Goal: Find specific page/section: Find specific page/section

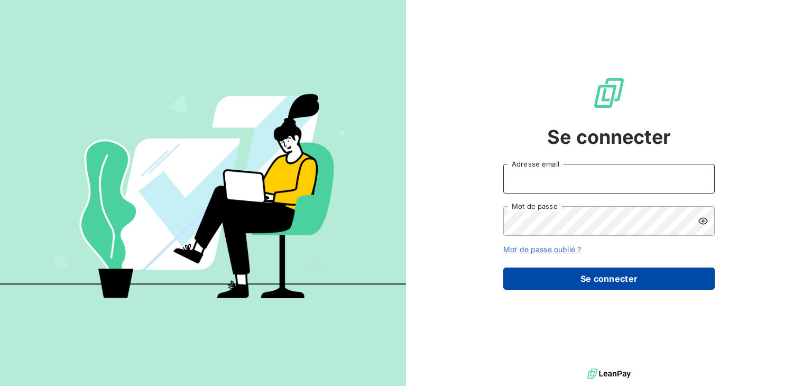
type input "[EMAIL_ADDRESS][DOMAIN_NAME]"
click at [557, 276] on button "Se connecter" at bounding box center [609, 279] width 212 height 22
click at [601, 279] on button "Se connecter" at bounding box center [609, 279] width 212 height 22
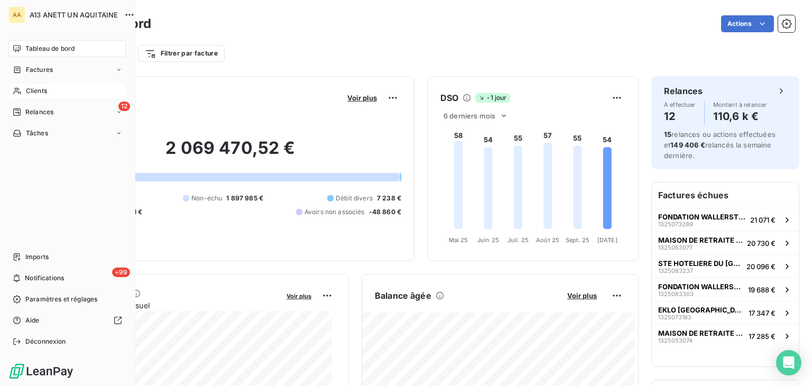
click at [23, 89] on div "Clients" at bounding box center [67, 90] width 118 height 17
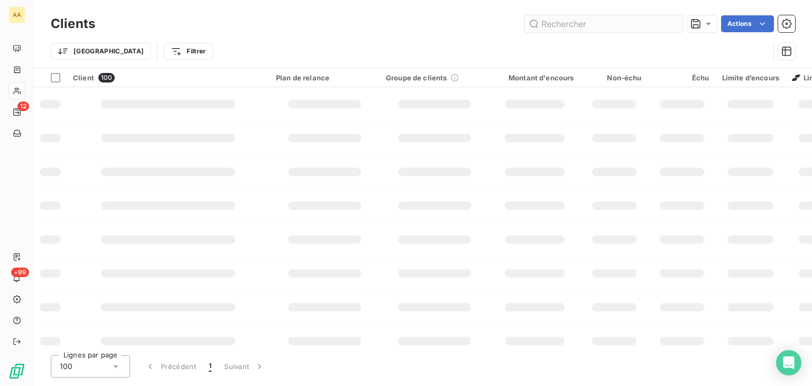
click at [628, 27] on input "text" at bounding box center [604, 23] width 159 height 17
type input "0335"
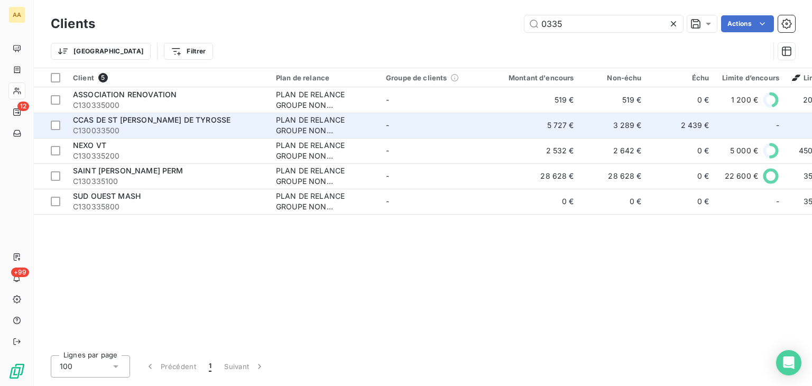
click at [125, 118] on span "CCAS DE ST [PERSON_NAME] DE TYROSSE" at bounding box center [152, 119] width 158 height 9
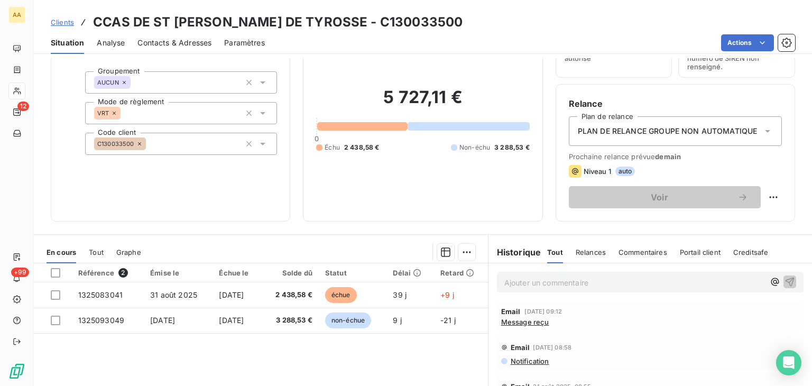
scroll to position [106, 0]
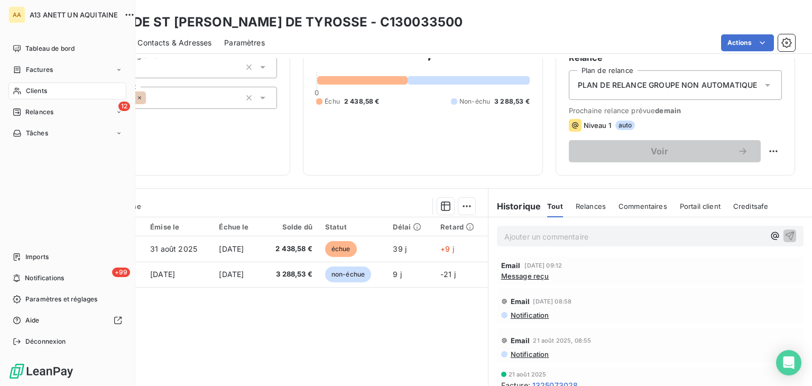
click at [68, 89] on div "Clients" at bounding box center [67, 90] width 118 height 17
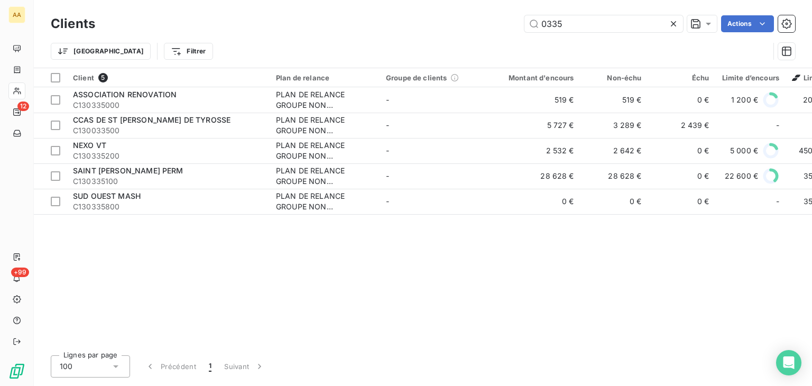
drag, startPoint x: 573, startPoint y: 24, endPoint x: 575, endPoint y: 9, distance: 15.0
click at [573, 9] on div "Clients 0335 Actions Trier Filtrer" at bounding box center [423, 34] width 778 height 68
click at [576, 17] on input "0335" at bounding box center [604, 23] width 159 height 17
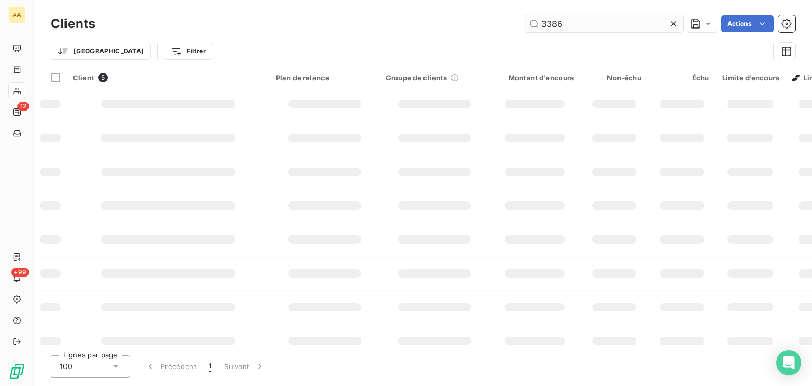
type input "3386"
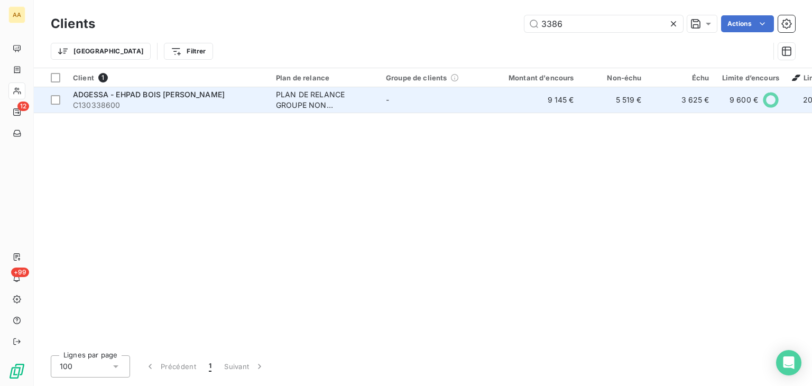
click at [166, 102] on span "C130338600" at bounding box center [168, 105] width 190 height 11
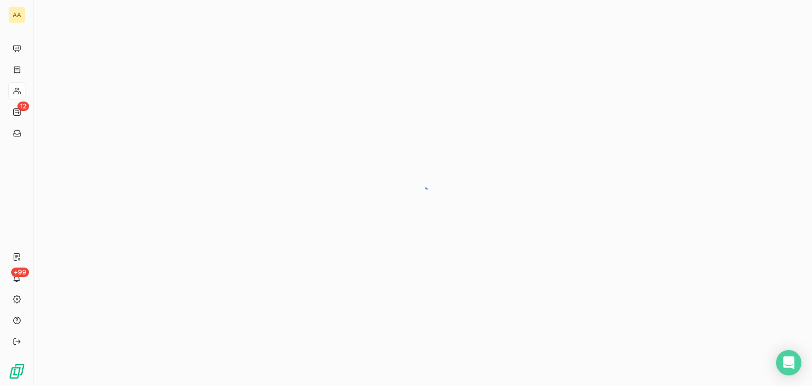
click at [166, 100] on div at bounding box center [423, 193] width 778 height 386
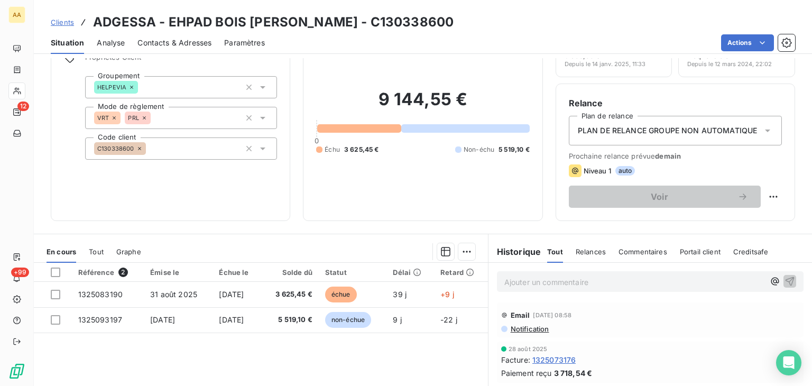
scroll to position [53, 0]
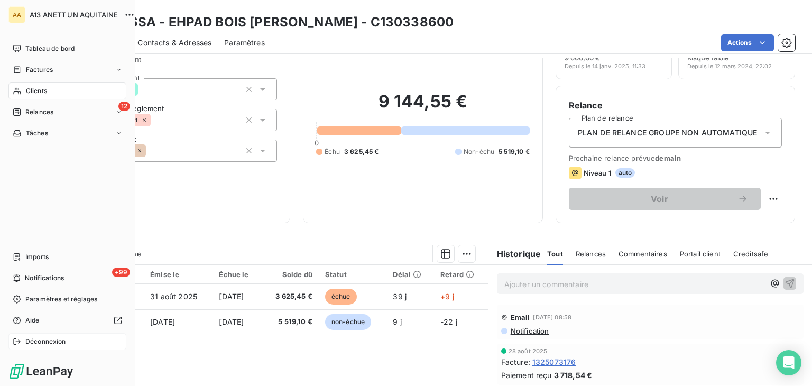
click at [50, 338] on span "Déconnexion" at bounding box center [45, 342] width 41 height 10
